Goal: Task Accomplishment & Management: Use online tool/utility

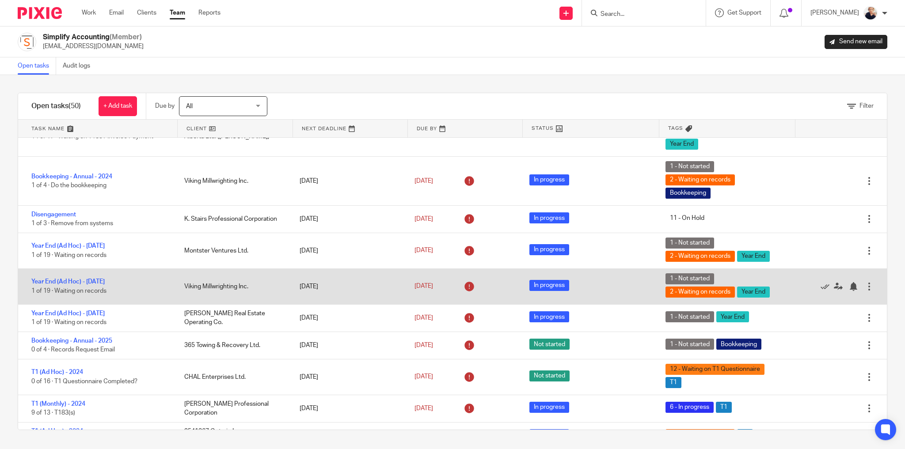
scroll to position [71, 0]
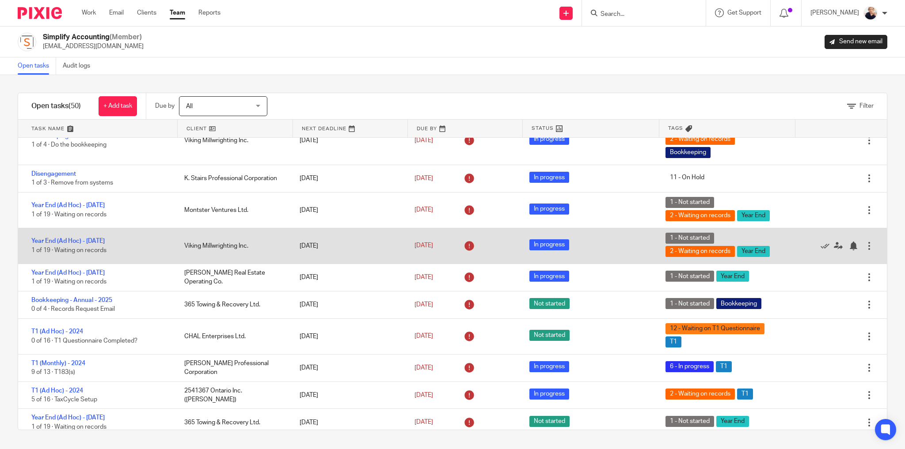
click at [104, 244] on div "Year End (Ad Hoc) - December 2024 1 of 19 · Waiting on records" at bounding box center [96, 245] width 157 height 27
click at [110, 244] on div "Year End (Ad Hoc) - December 2024 1 of 19 · Waiting on records" at bounding box center [96, 245] width 157 height 27
click at [105, 241] on link "Year End (Ad Hoc) - December 2024" at bounding box center [67, 241] width 73 height 6
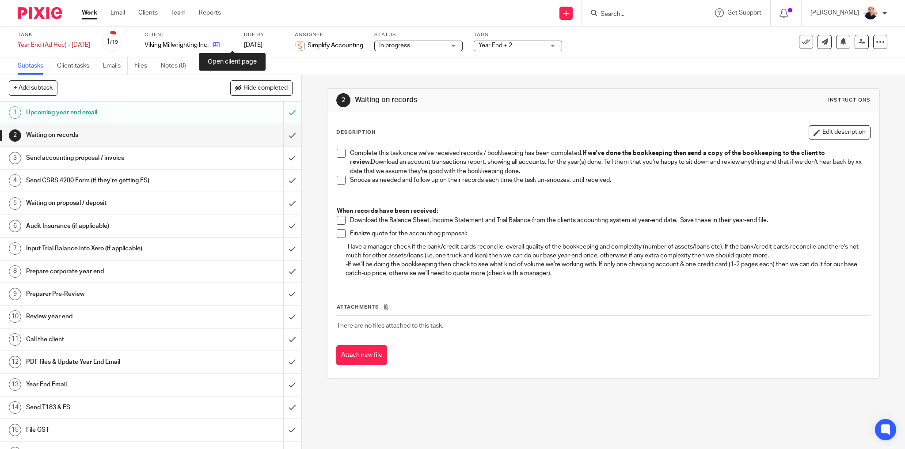
click at [220, 45] on icon at bounding box center [216, 45] width 7 height 7
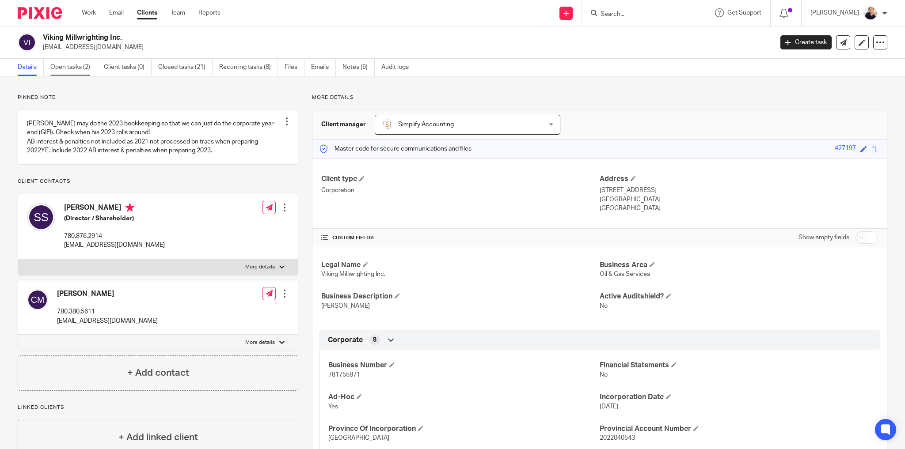
drag, startPoint x: 62, startPoint y: 64, endPoint x: 112, endPoint y: 82, distance: 53.0
click at [62, 64] on link "Open tasks (2)" at bounding box center [73, 67] width 47 height 17
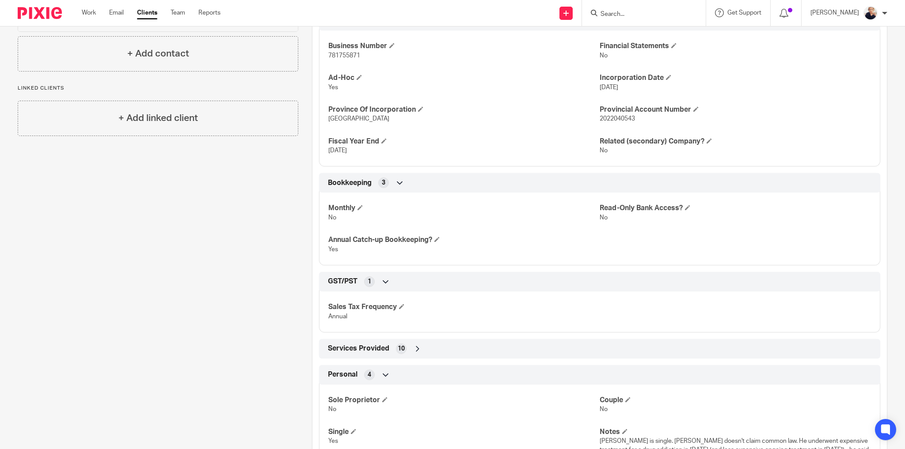
scroll to position [353, 0]
